Goal: Task Accomplishment & Management: Manage account settings

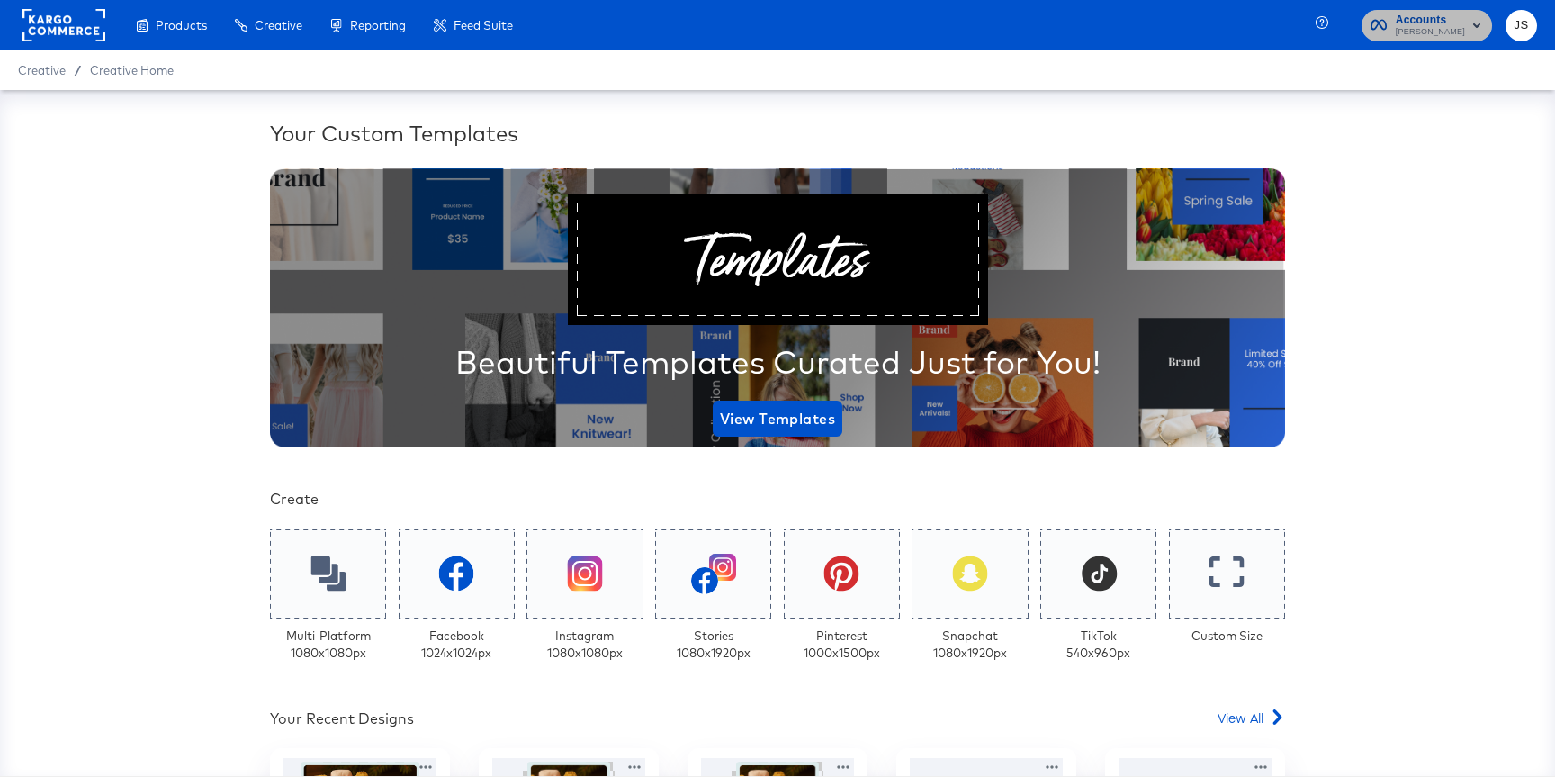
click at [1449, 25] on span "Kraft Heinz" at bounding box center [1430, 32] width 69 height 14
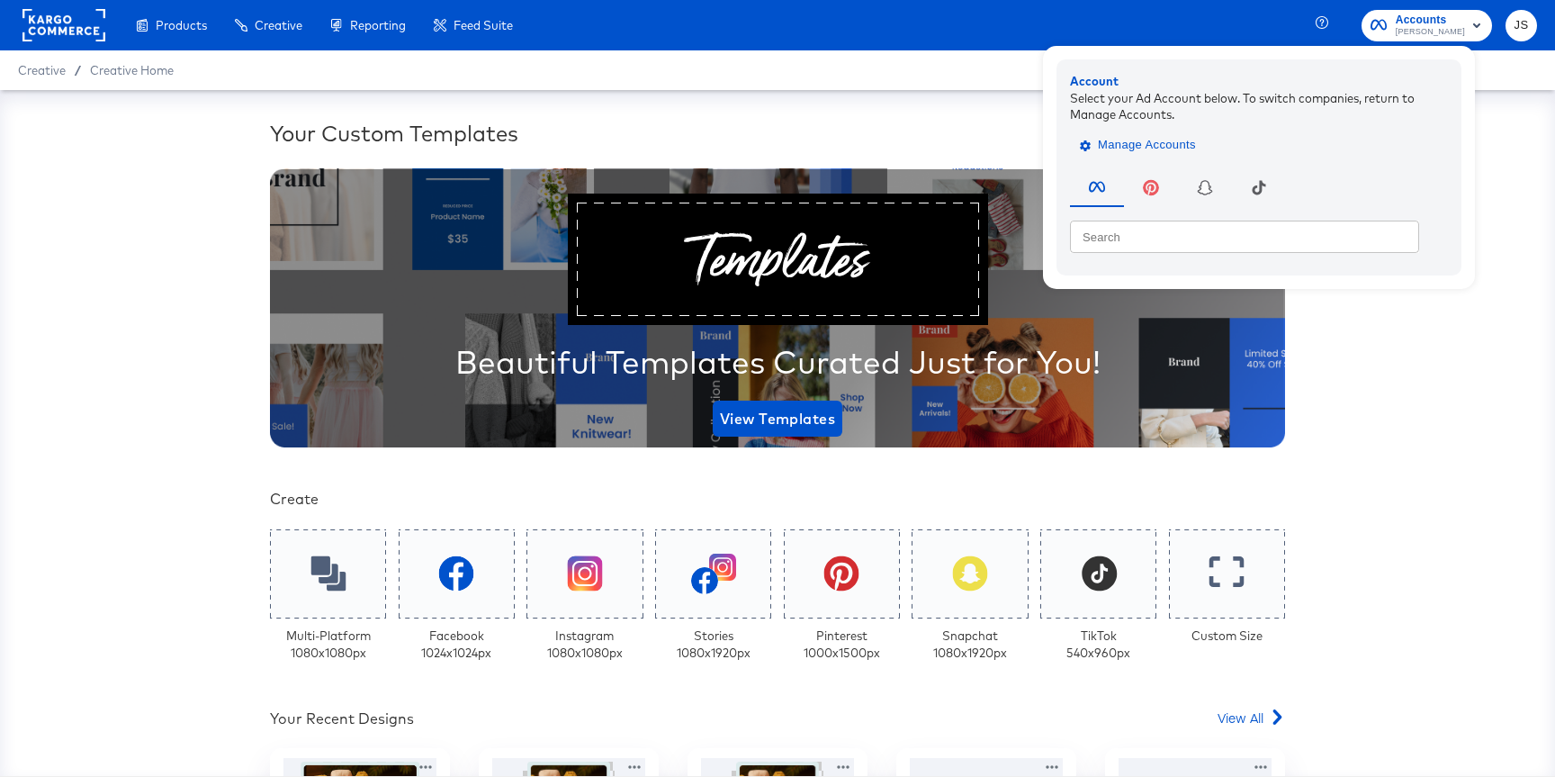
click at [1178, 141] on span "Manage Accounts" at bounding box center [1139, 145] width 112 height 21
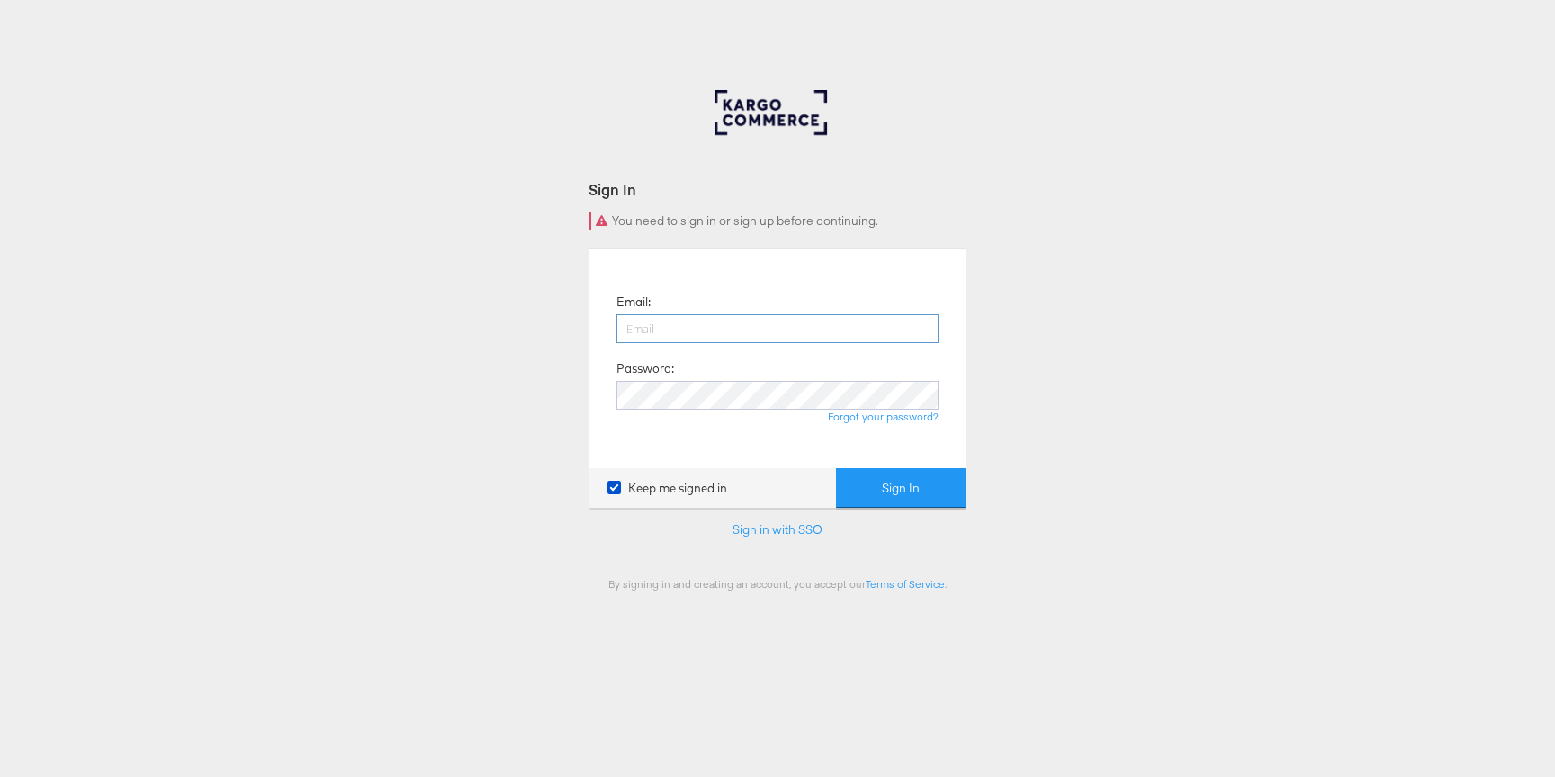
click at [844, 322] on input "email" at bounding box center [777, 328] width 322 height 29
type input "jiana.santos@kargo.com"
click at [836, 468] on button "Sign In" at bounding box center [901, 488] width 130 height 40
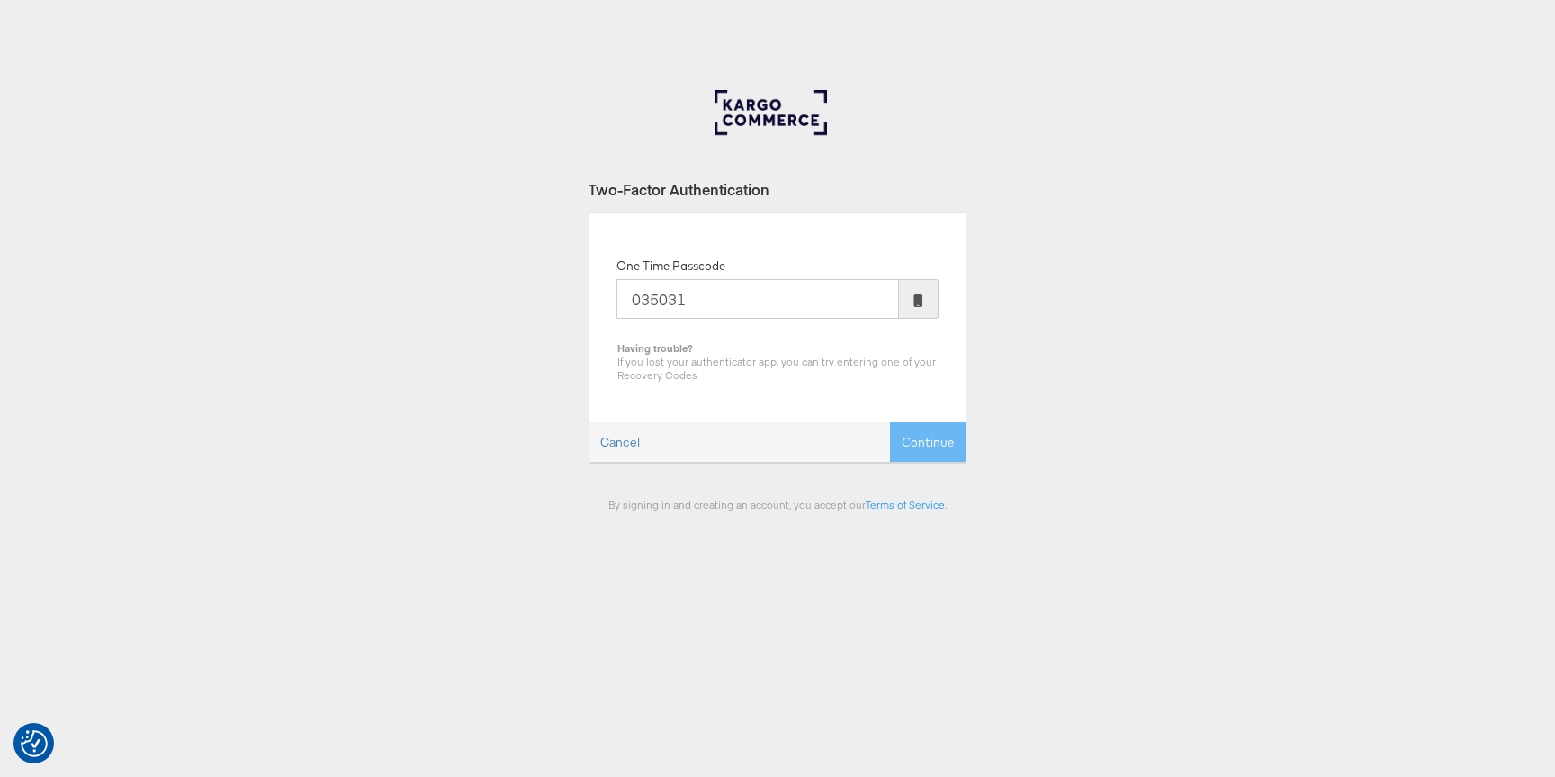
type input "035031"
click at [890, 422] on button "Continue" at bounding box center [928, 442] width 76 height 40
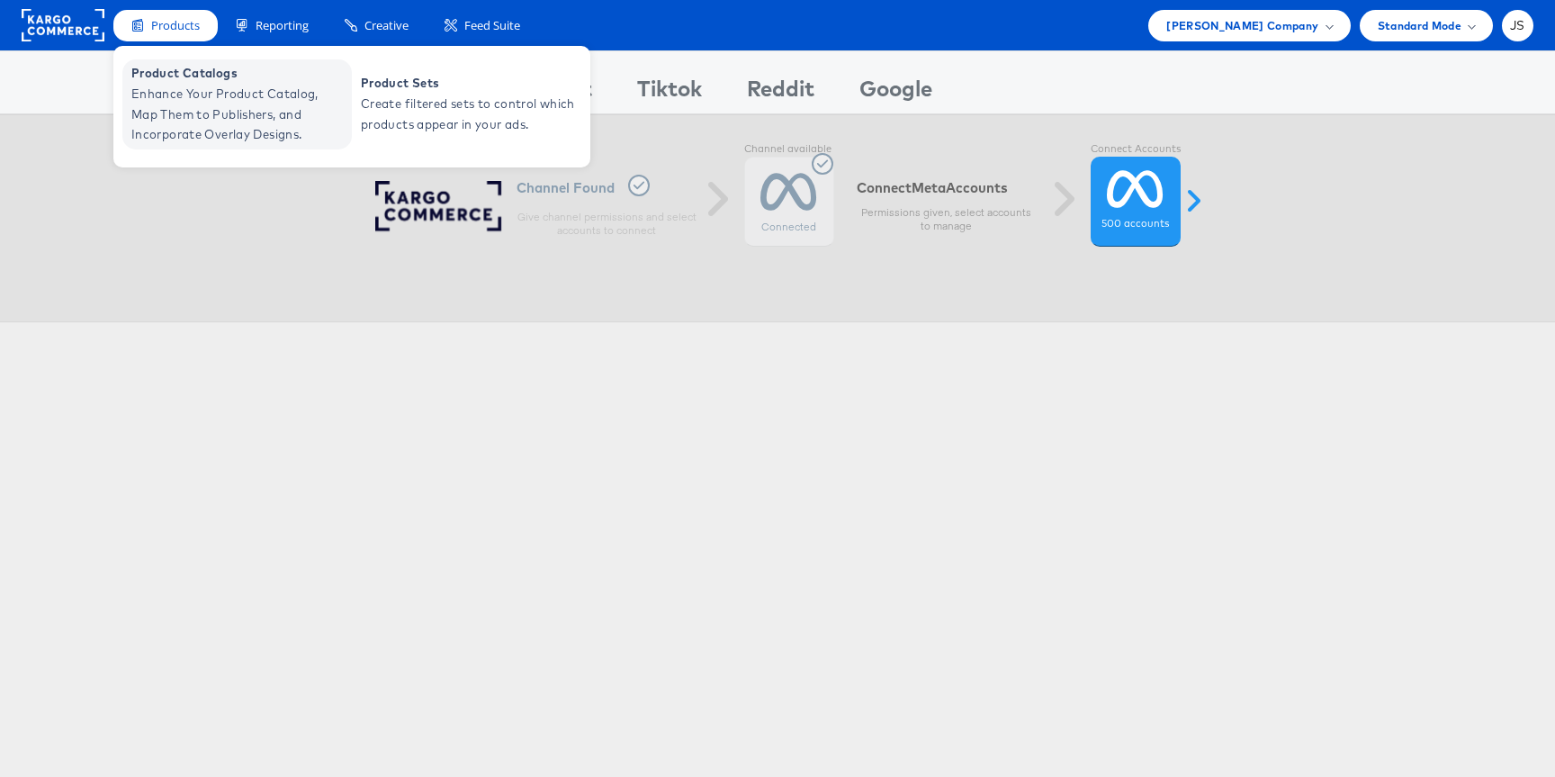
click at [174, 77] on span "Product Catalogs" at bounding box center [239, 73] width 216 height 21
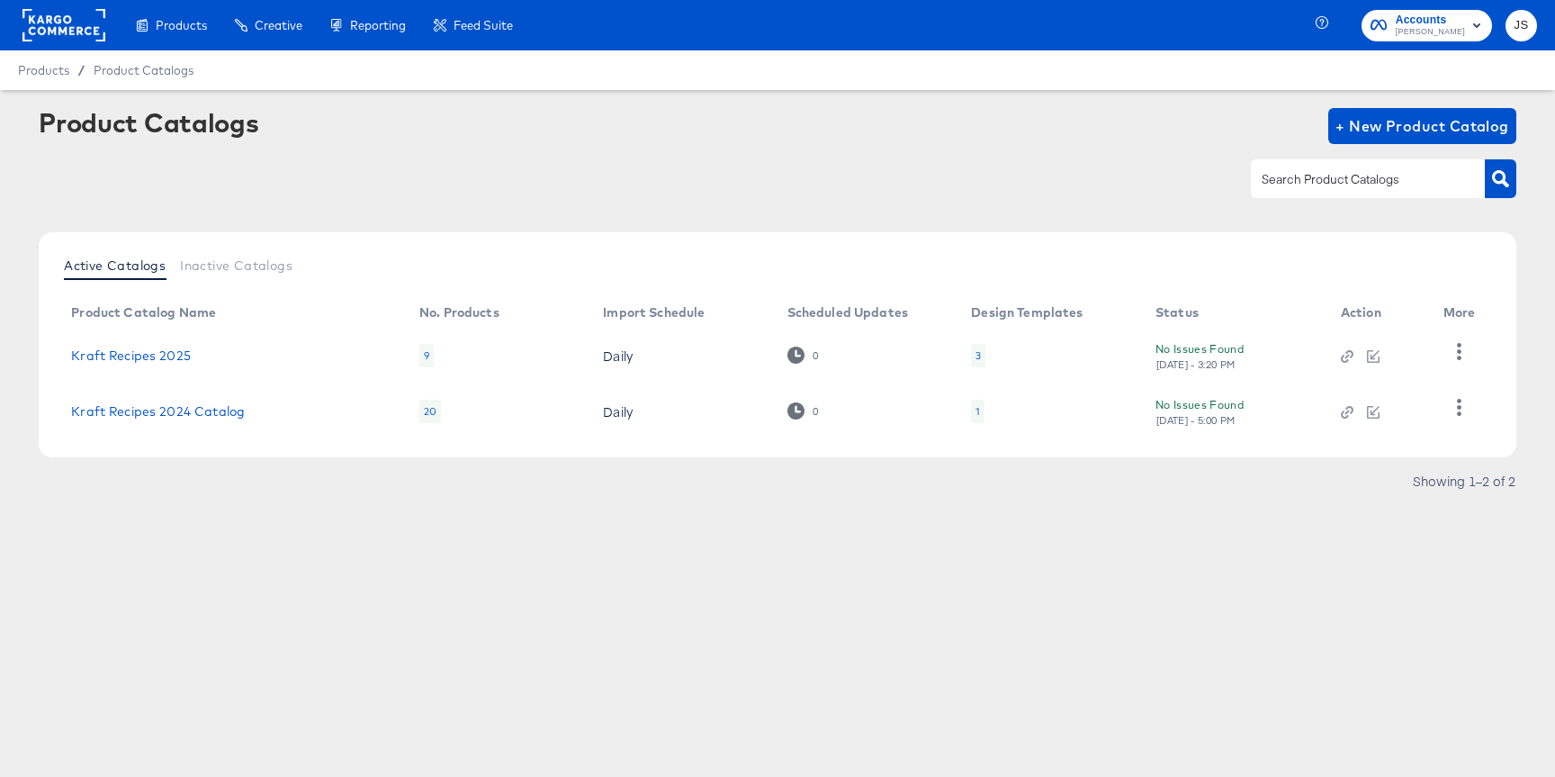
click at [1458, 14] on span "Accounts" at bounding box center [1430, 20] width 69 height 19
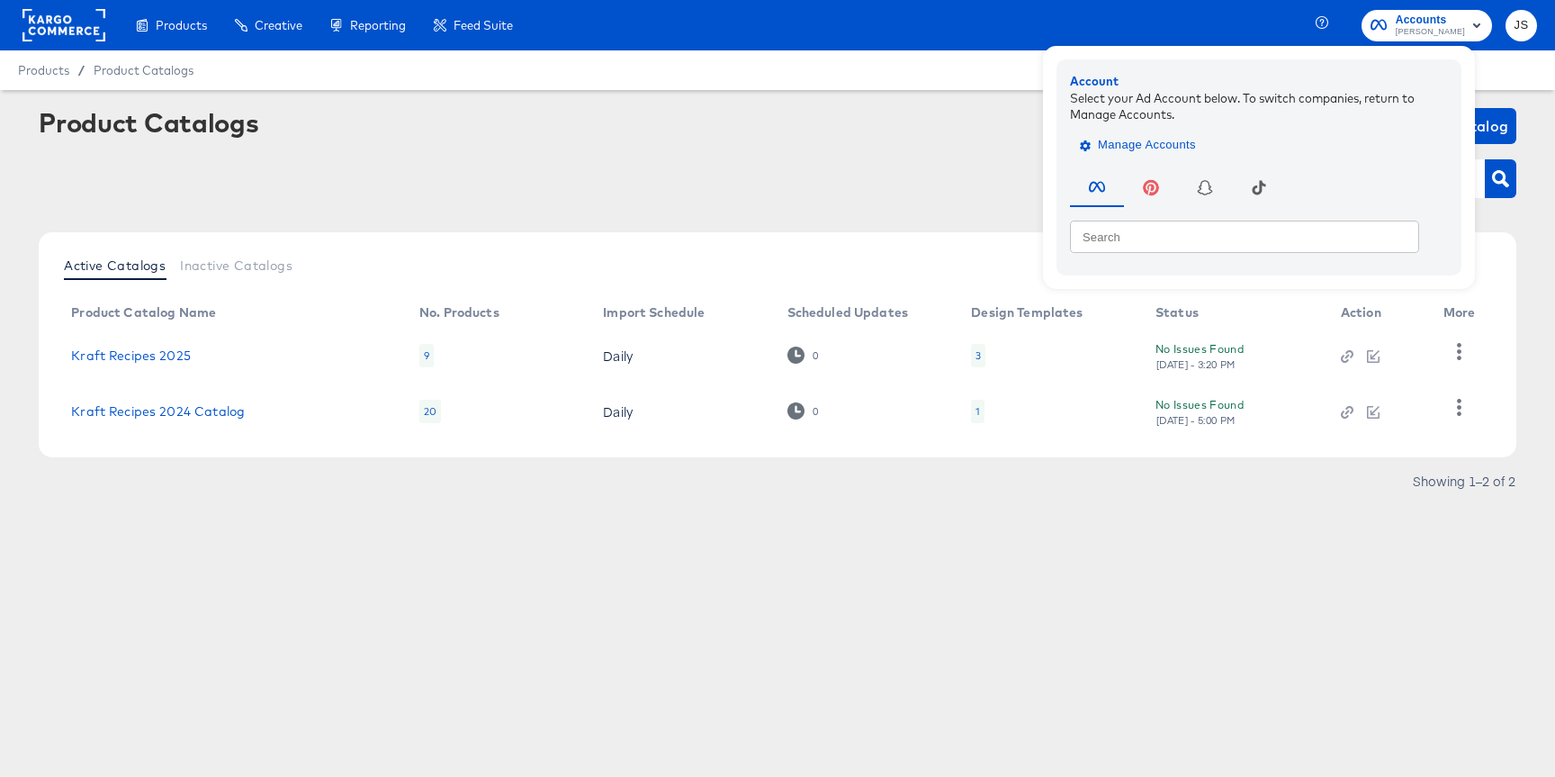
click at [1194, 140] on span "Manage Accounts" at bounding box center [1139, 145] width 112 height 21
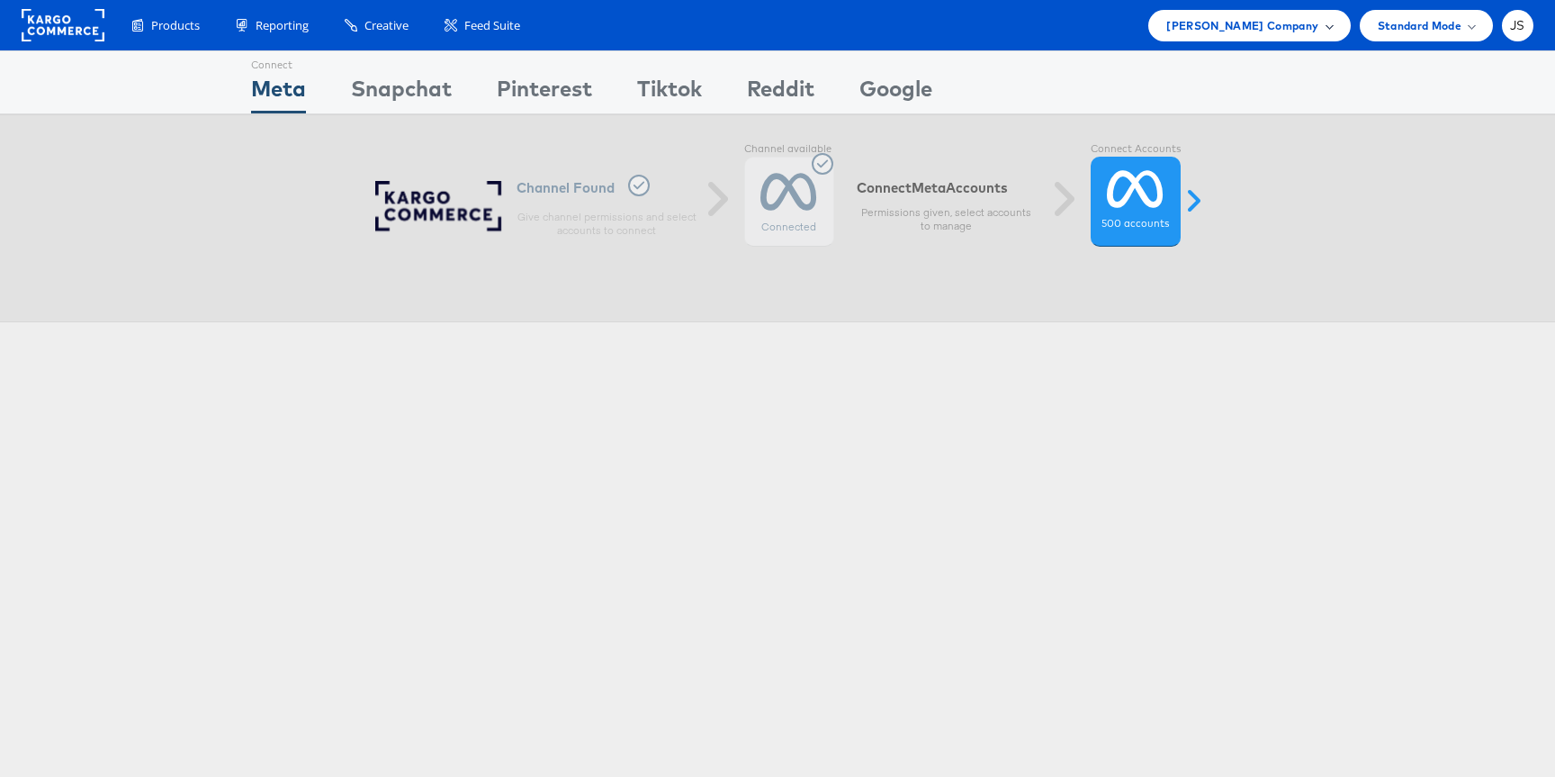
click at [1259, 31] on span "[PERSON_NAME] Company" at bounding box center [1242, 25] width 152 height 19
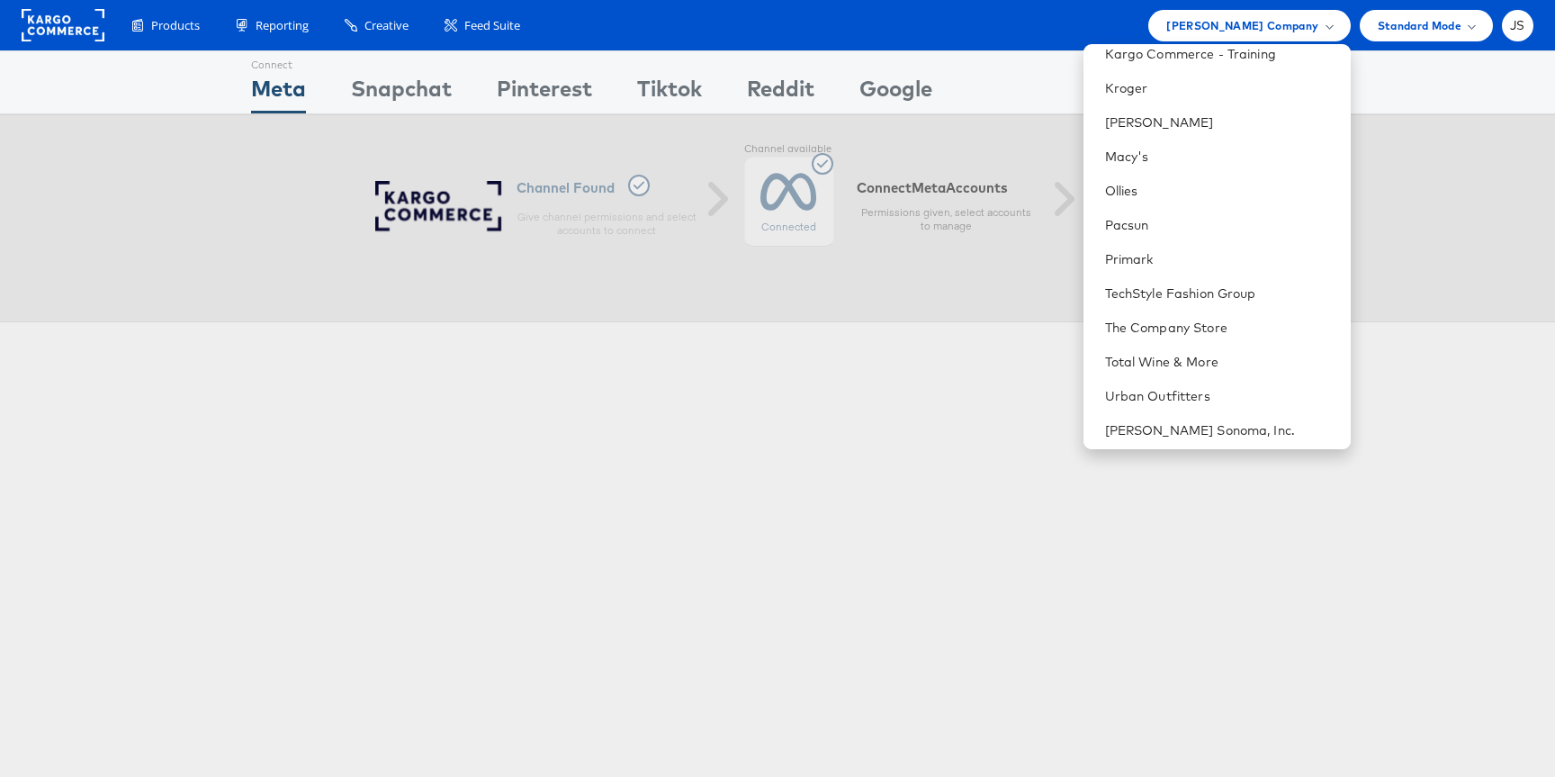
scroll to position [629, 0]
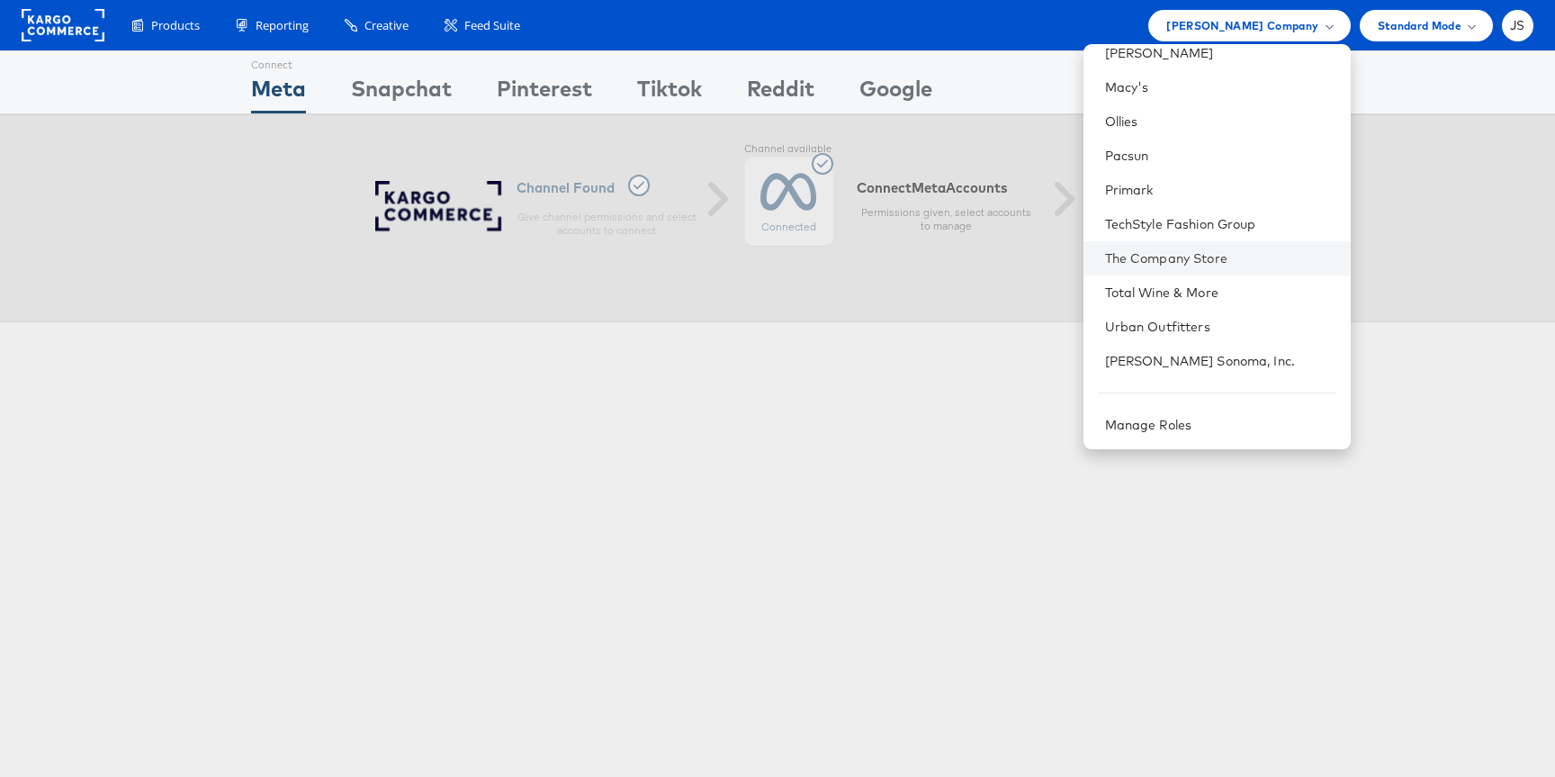
click at [1191, 244] on li "The Company Store" at bounding box center [1216, 258] width 267 height 34
click at [1175, 265] on link "The Company Store" at bounding box center [1220, 258] width 231 height 18
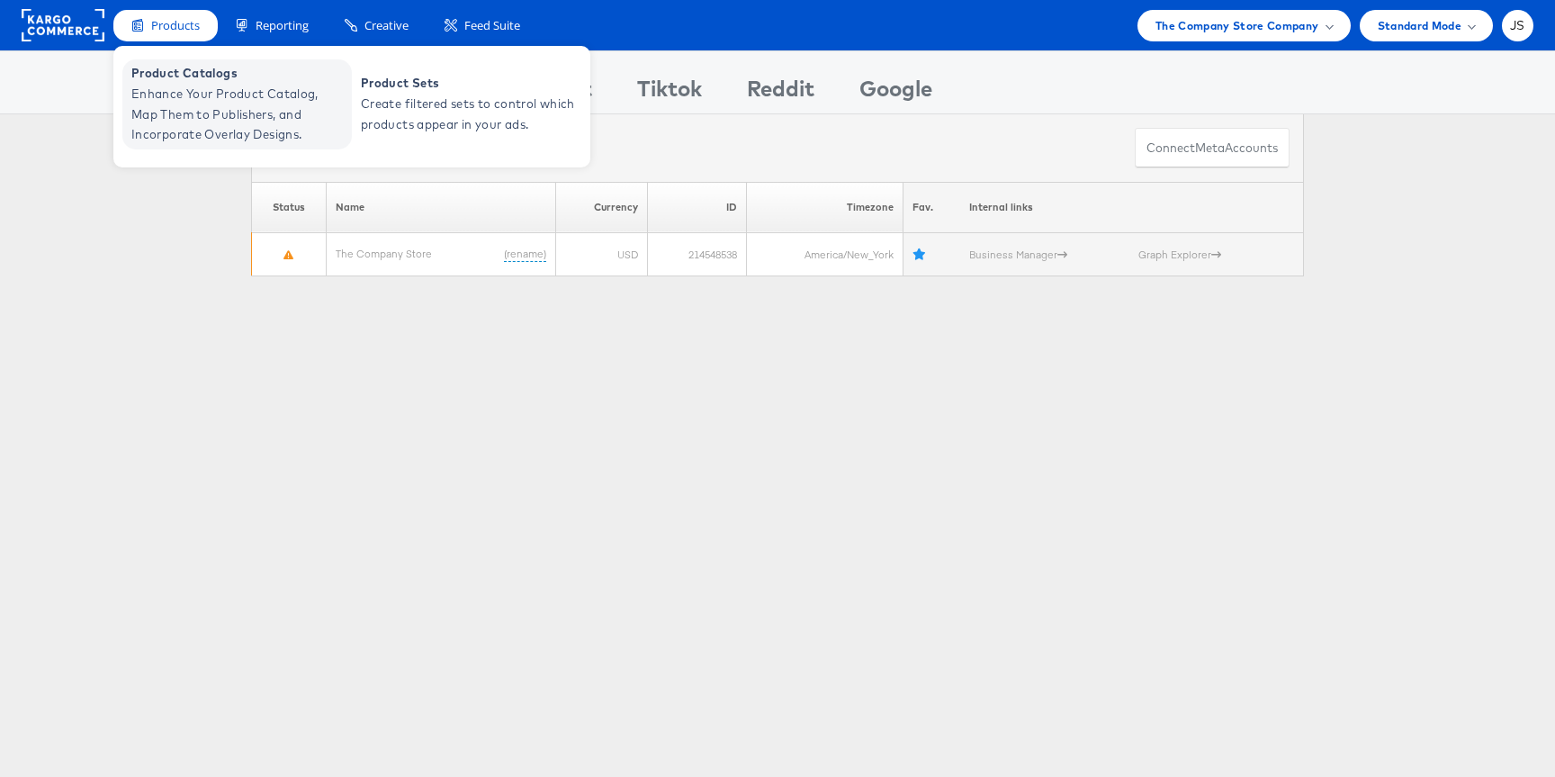
click at [213, 86] on span "Enhance Your Product Catalog, Map Them to Publishers, and Incorporate Overlay D…" at bounding box center [239, 114] width 216 height 61
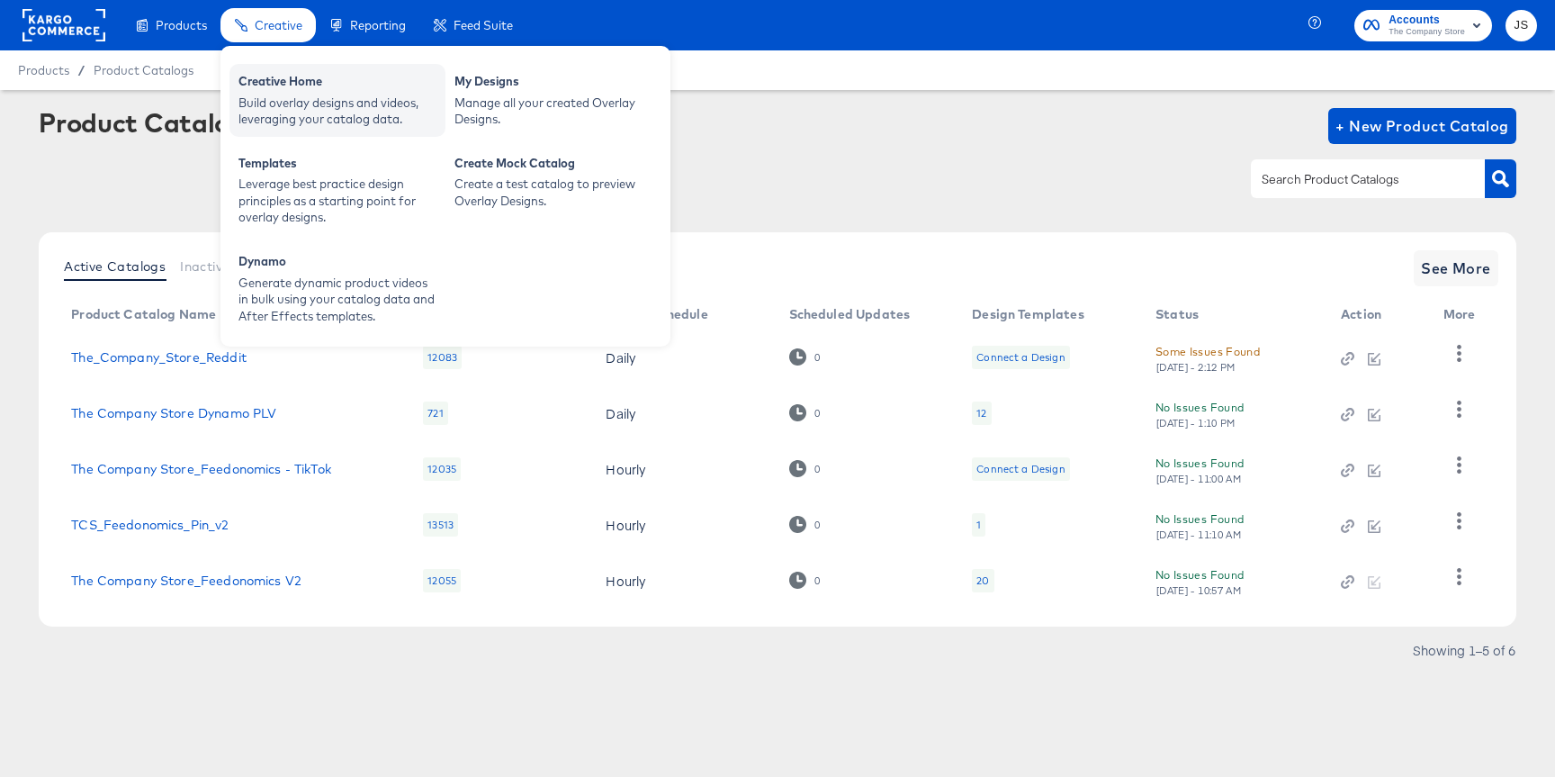
click at [274, 104] on div "Build overlay designs and videos, leveraging your catalog data." at bounding box center [337, 110] width 198 height 33
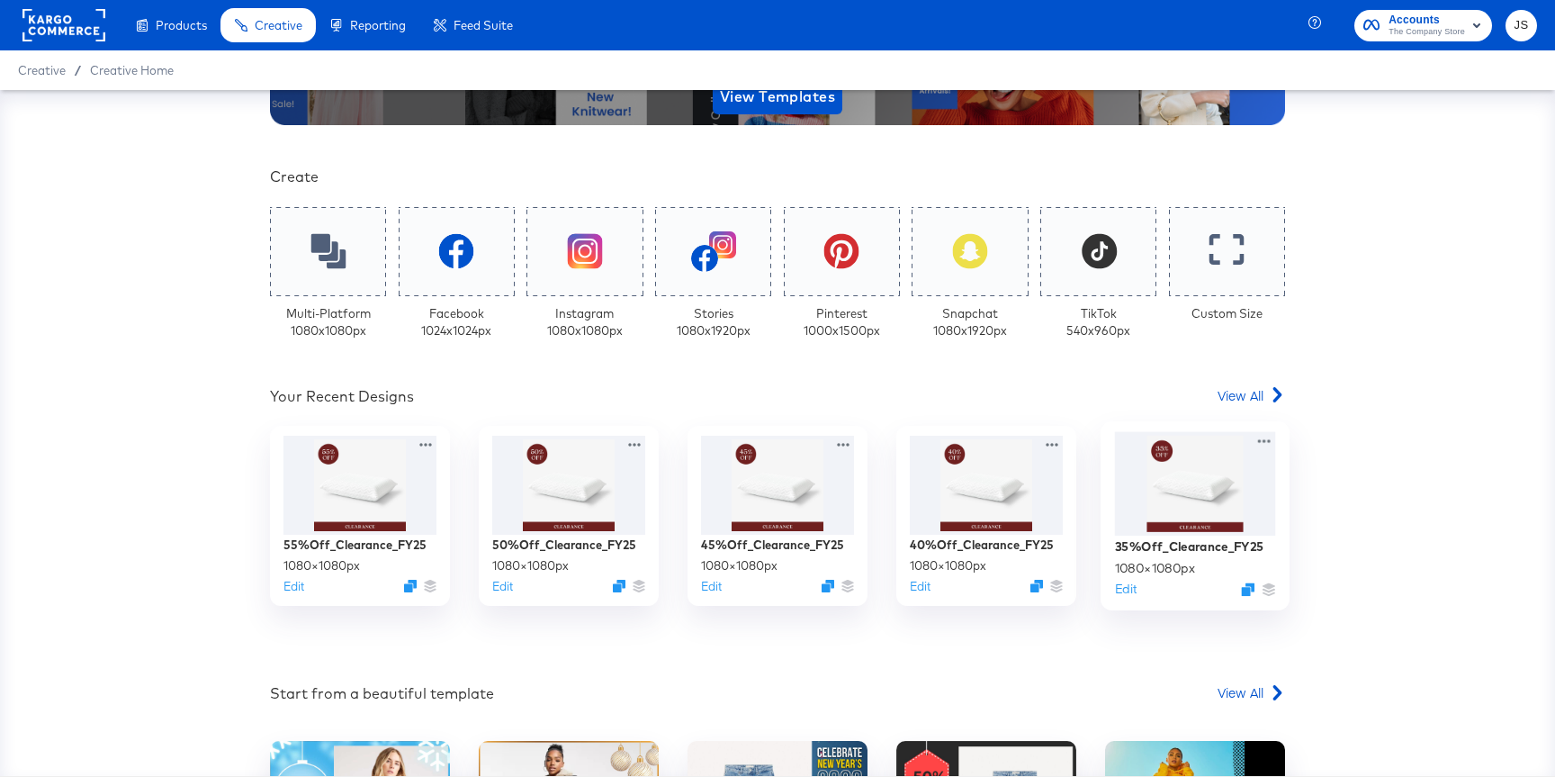
scroll to position [320, 0]
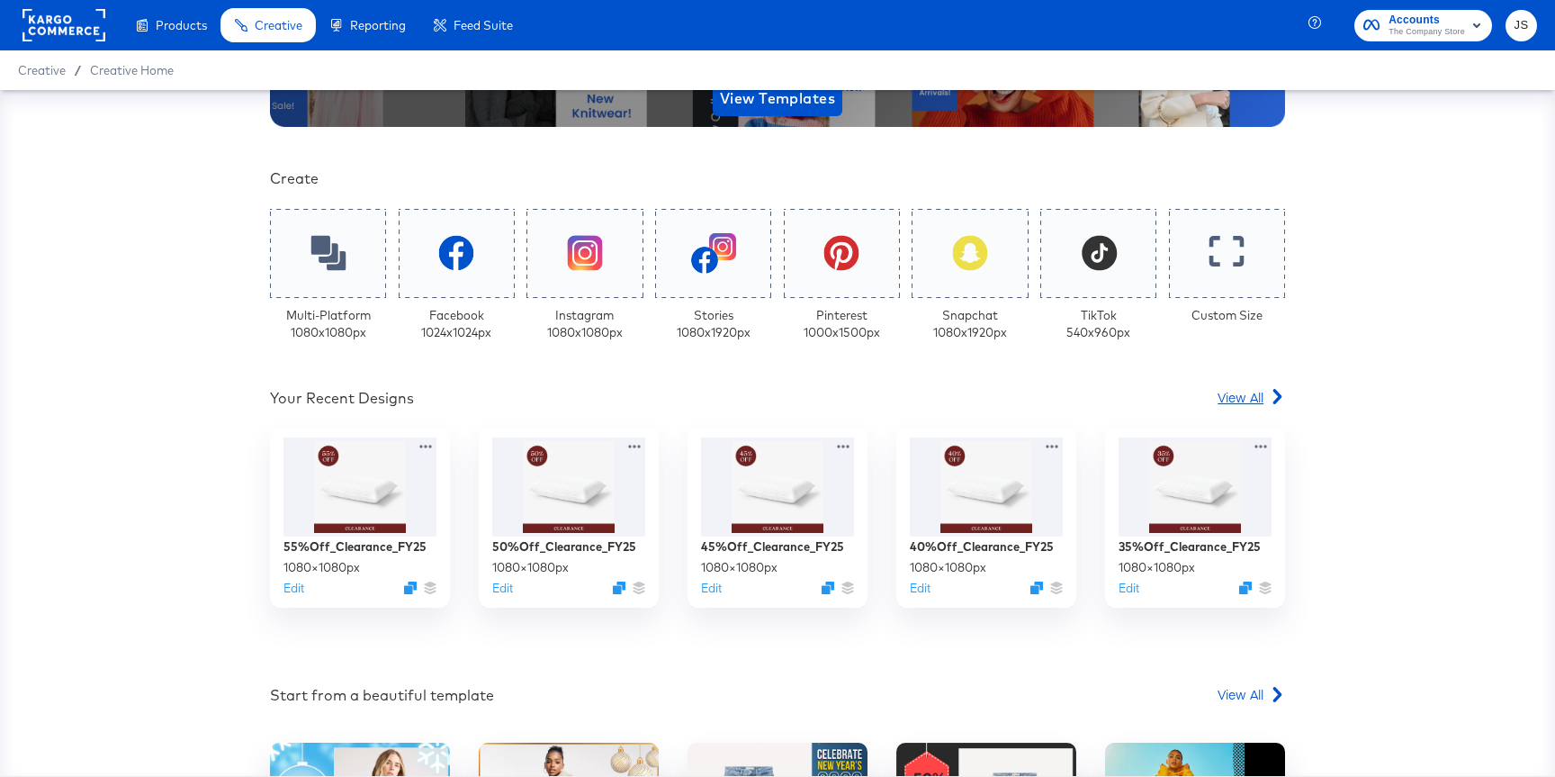
click at [1225, 394] on span "View All" at bounding box center [1241, 397] width 46 height 18
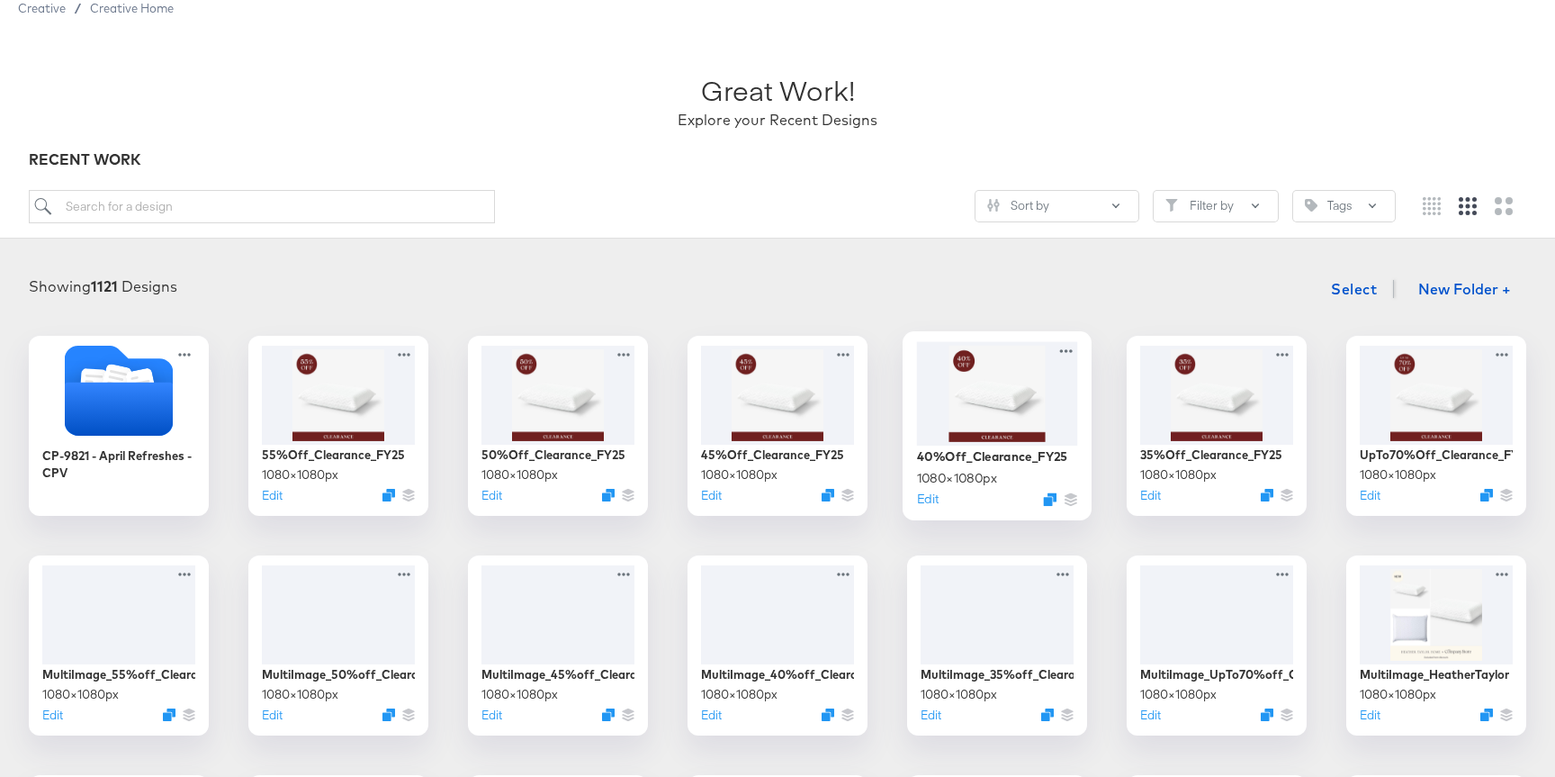
scroll to position [63, 0]
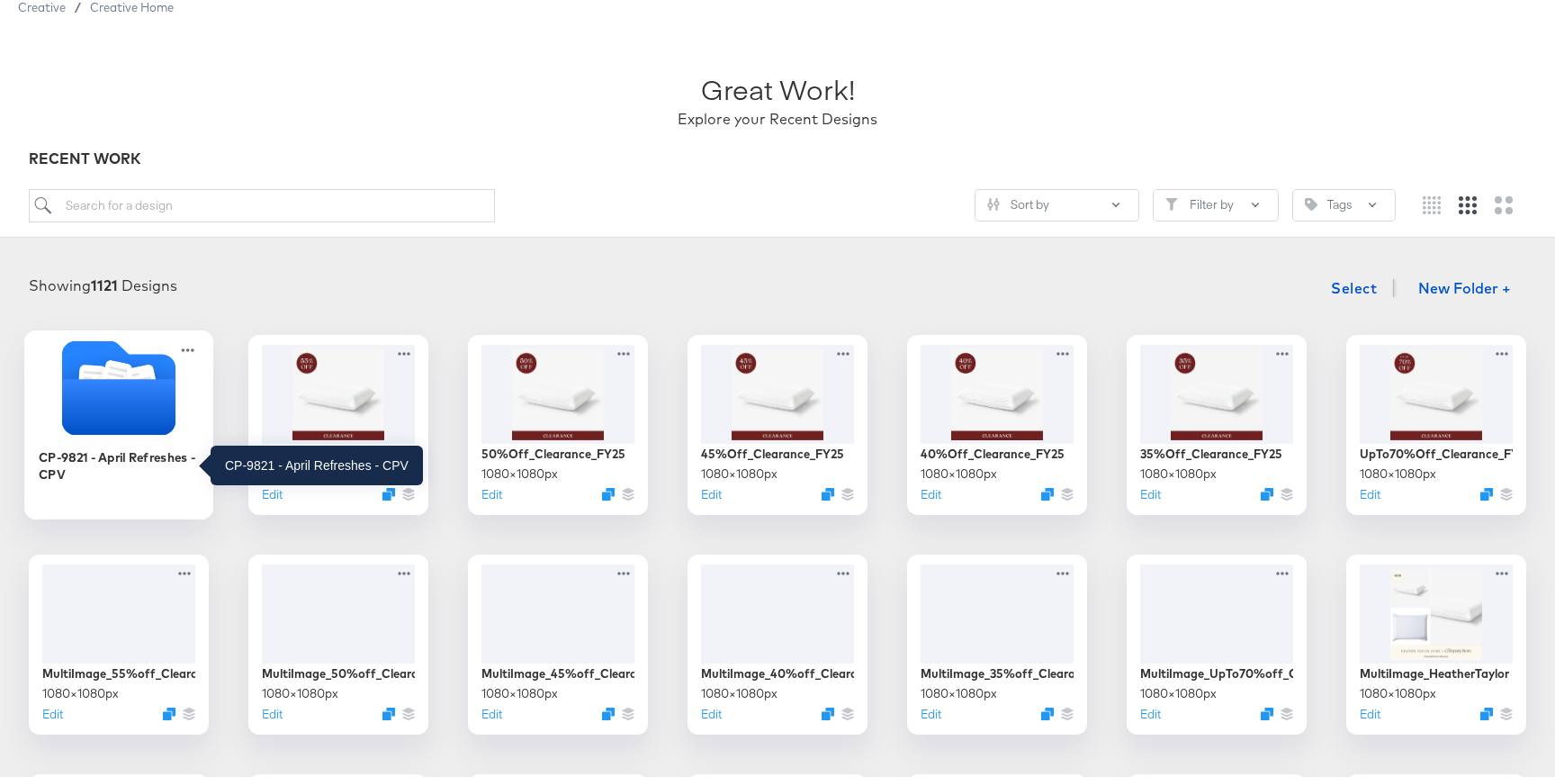
click at [24, 444] on div "CP-9821 - April Refreshes - CPV" at bounding box center [118, 424] width 189 height 189
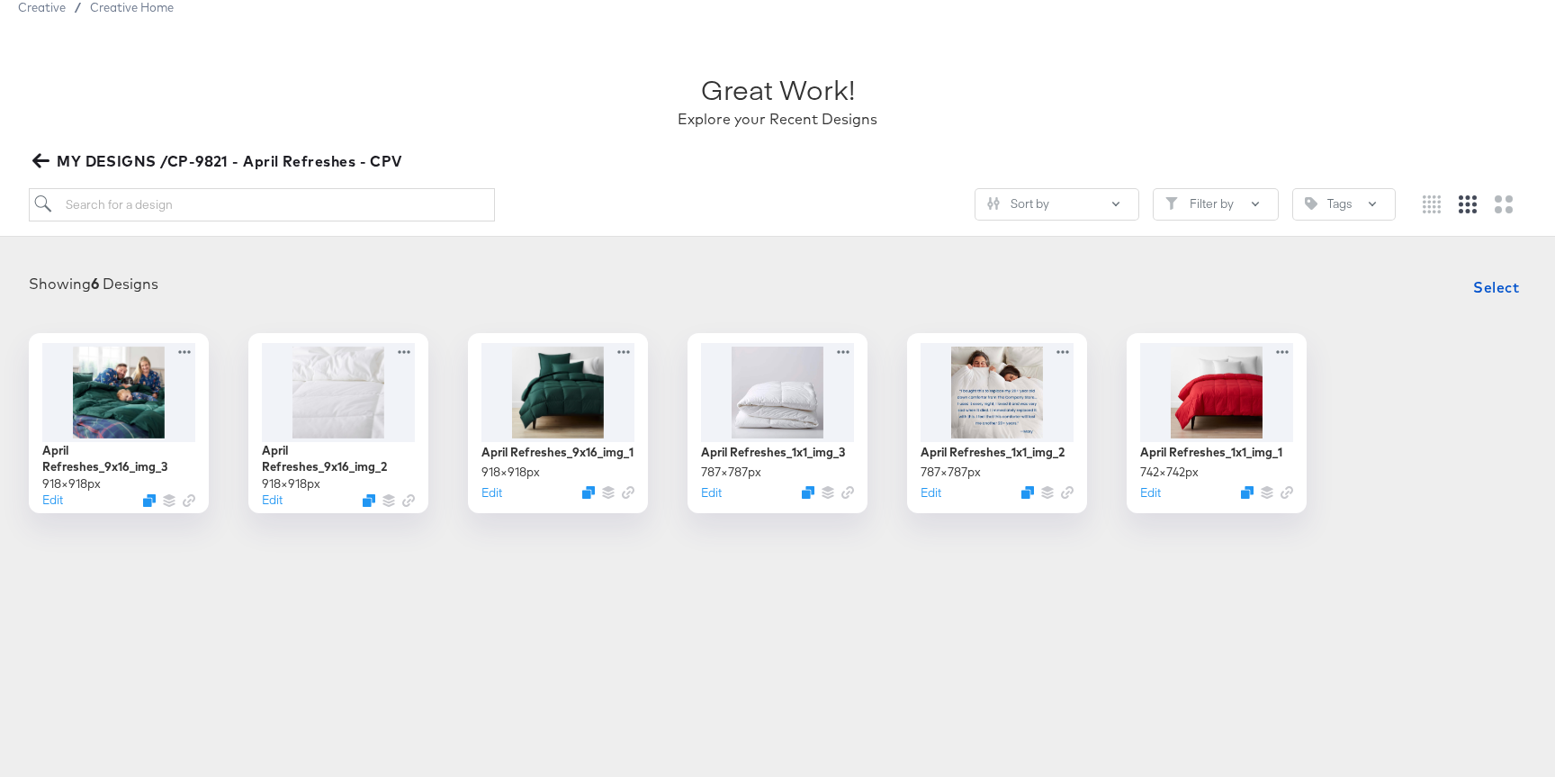
click at [33, 163] on icon "button" at bounding box center [40, 160] width 17 height 17
